Goal: Check status

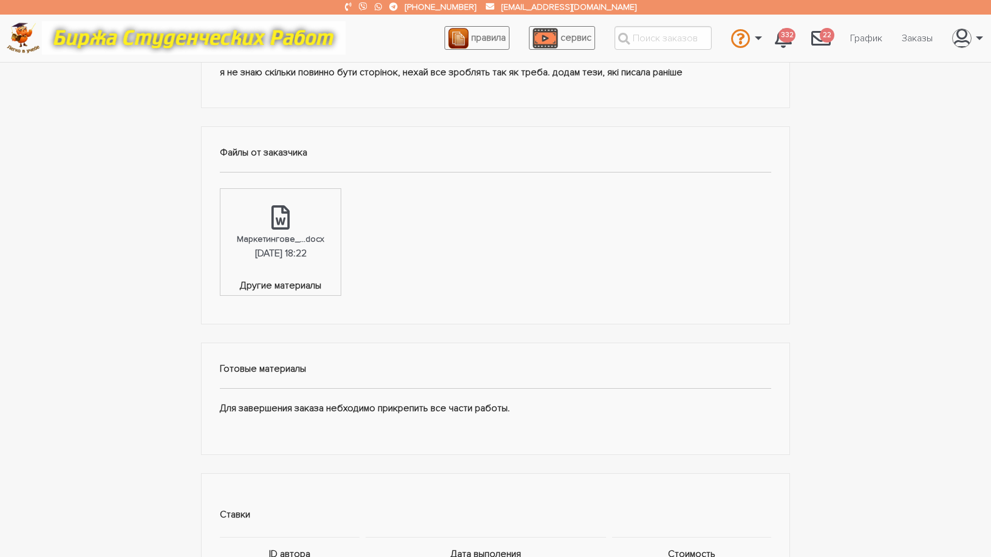
scroll to position [162, 0]
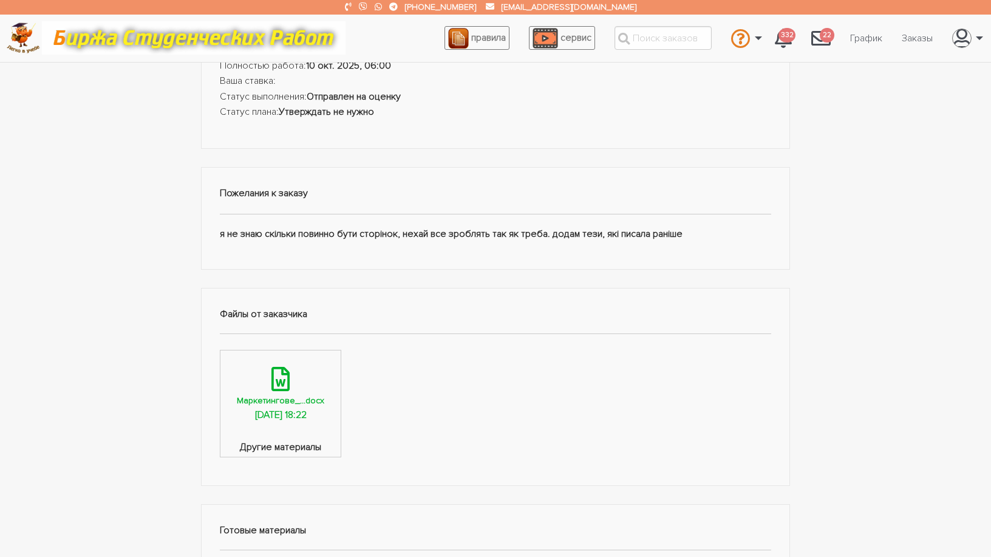
click at [284, 409] on div "26.08.2025, 18:22" at bounding box center [281, 416] width 52 height 16
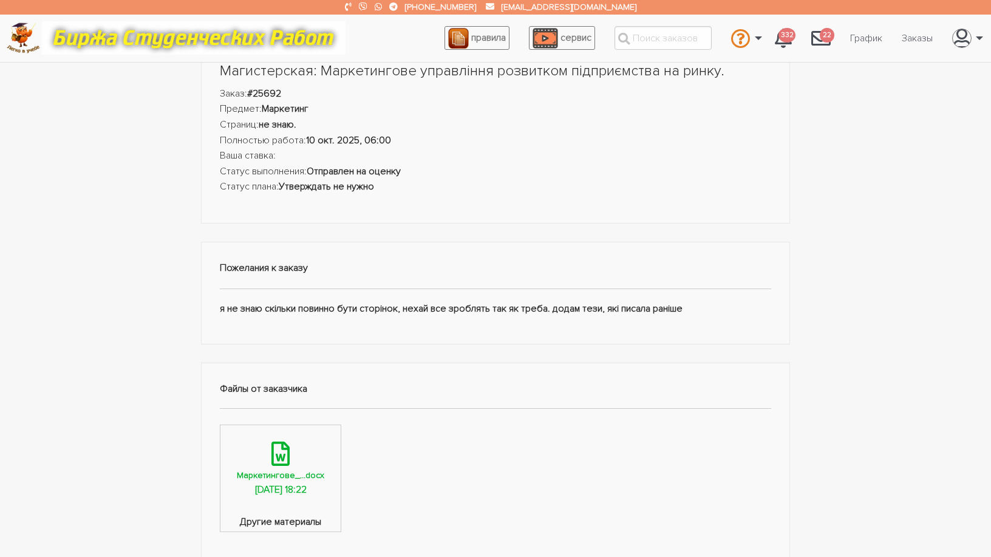
scroll to position [0, 0]
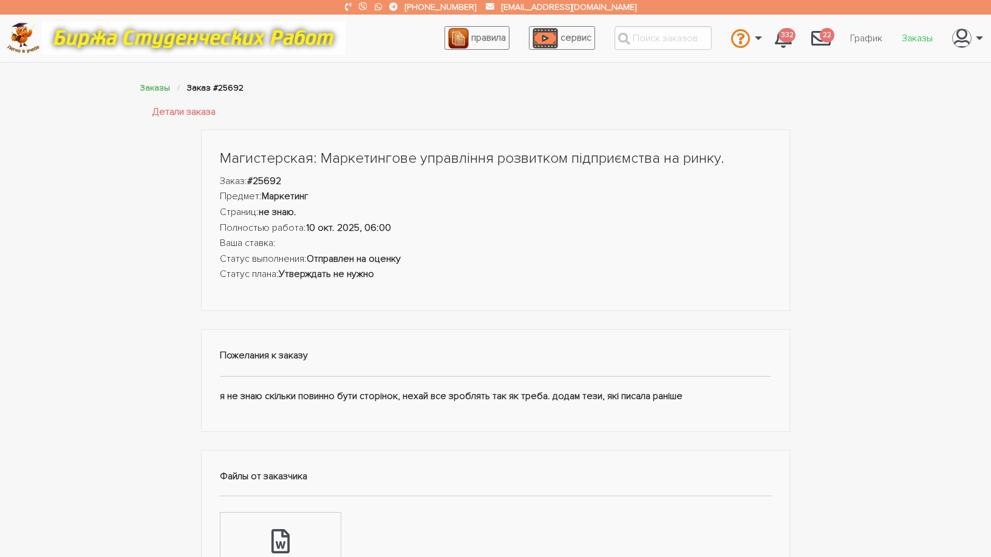
click at [923, 40] on link "Заказы" at bounding box center [917, 38] width 50 height 23
